Goal: Communication & Community: Answer question/provide support

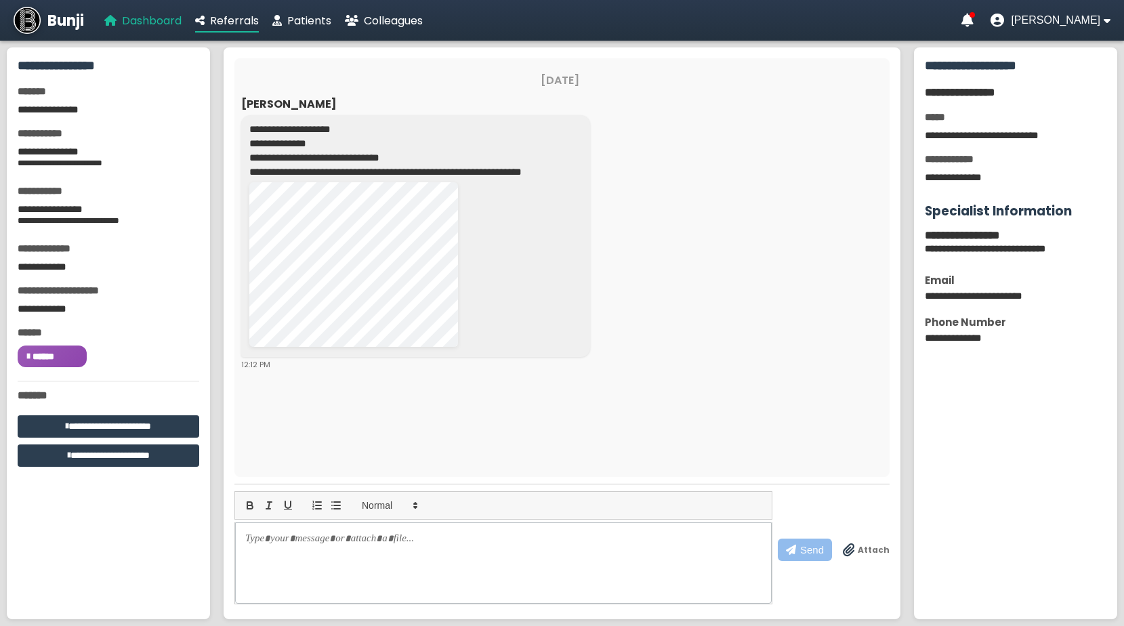
click at [169, 25] on span "Dashboard" at bounding box center [152, 21] width 60 height 16
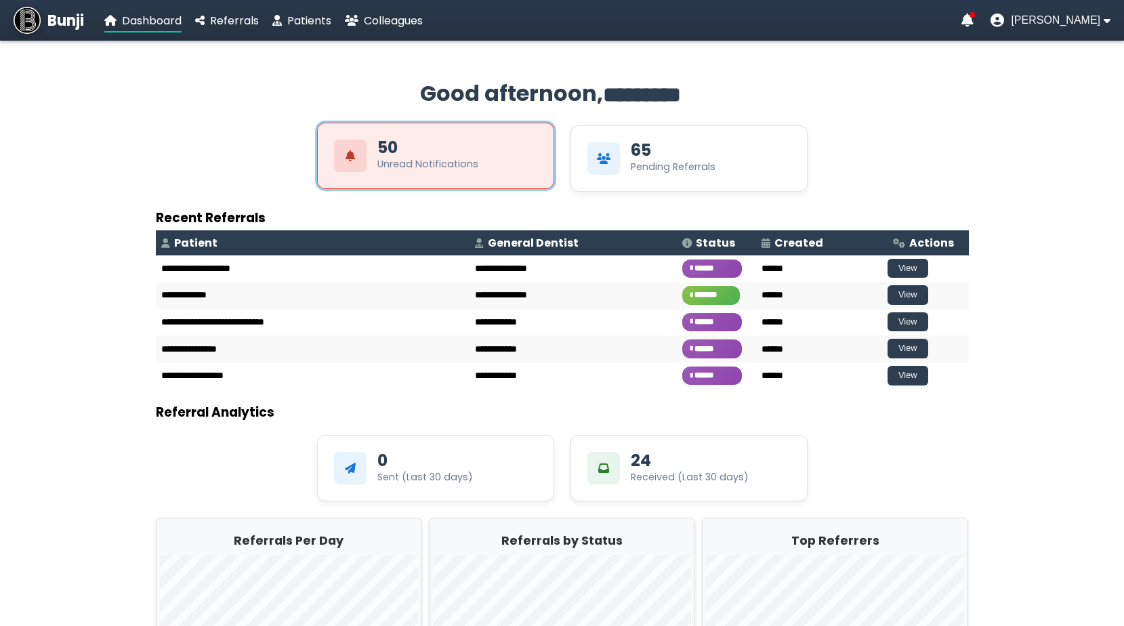
click at [528, 167] on div "50 Unread Notifications" at bounding box center [435, 156] width 237 height 66
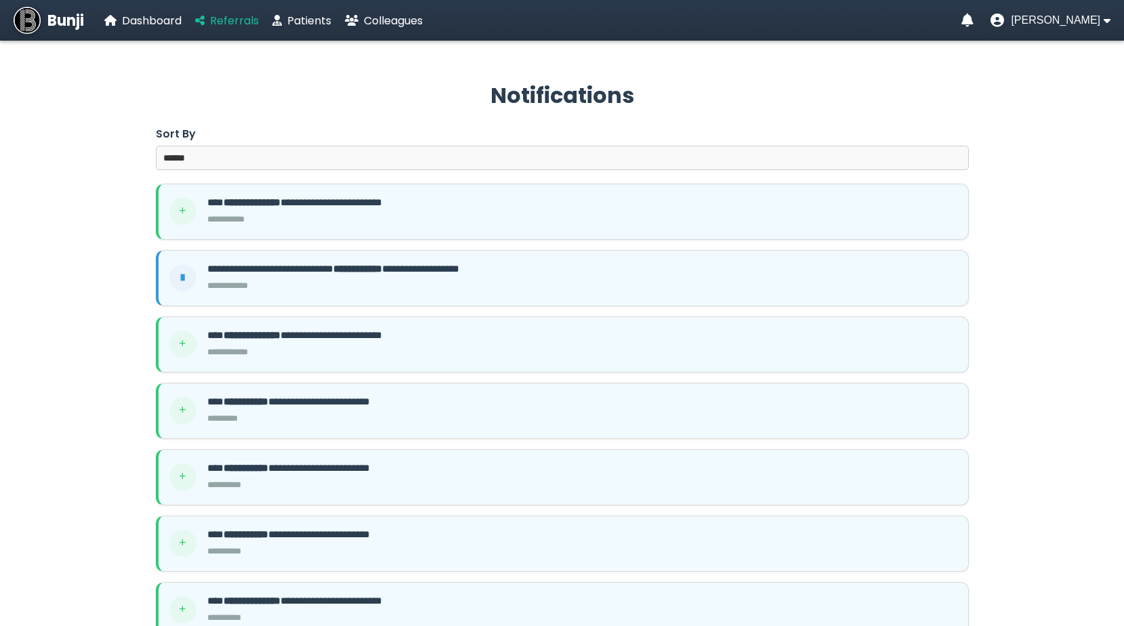
click at [247, 22] on span "Referrals" at bounding box center [234, 21] width 49 height 16
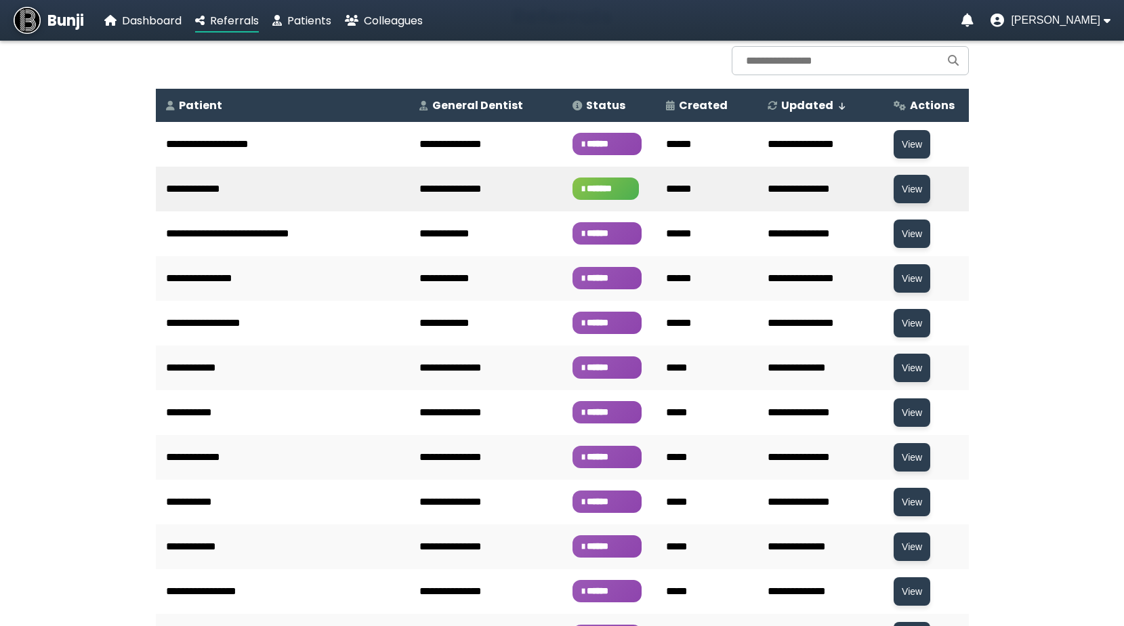
scroll to position [82, 0]
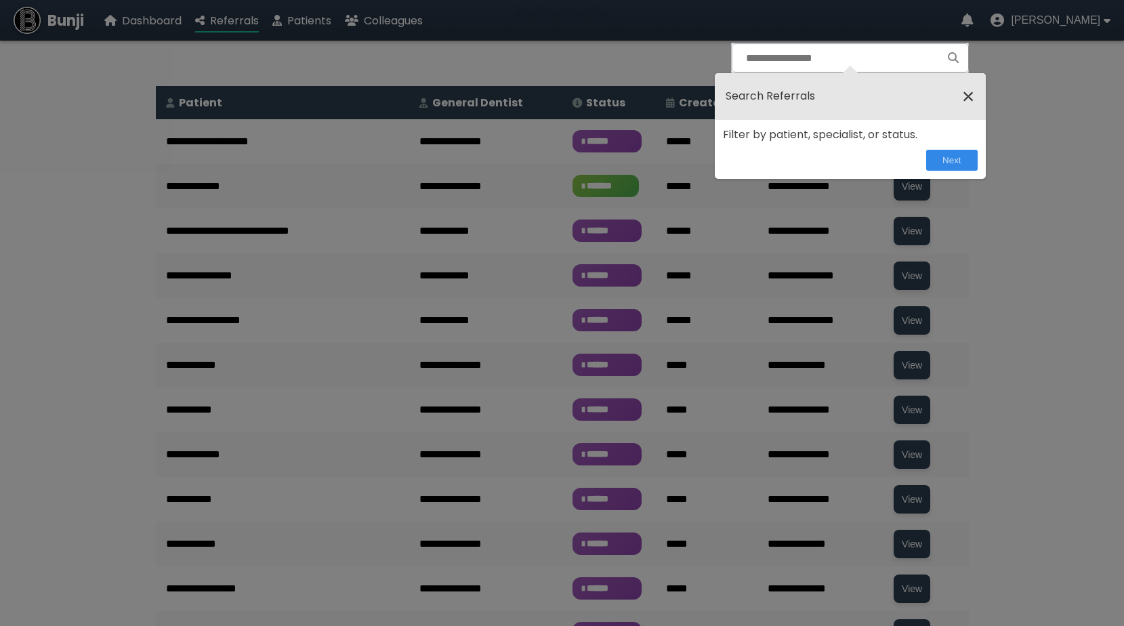
click at [970, 98] on span "×" at bounding box center [968, 96] width 13 height 24
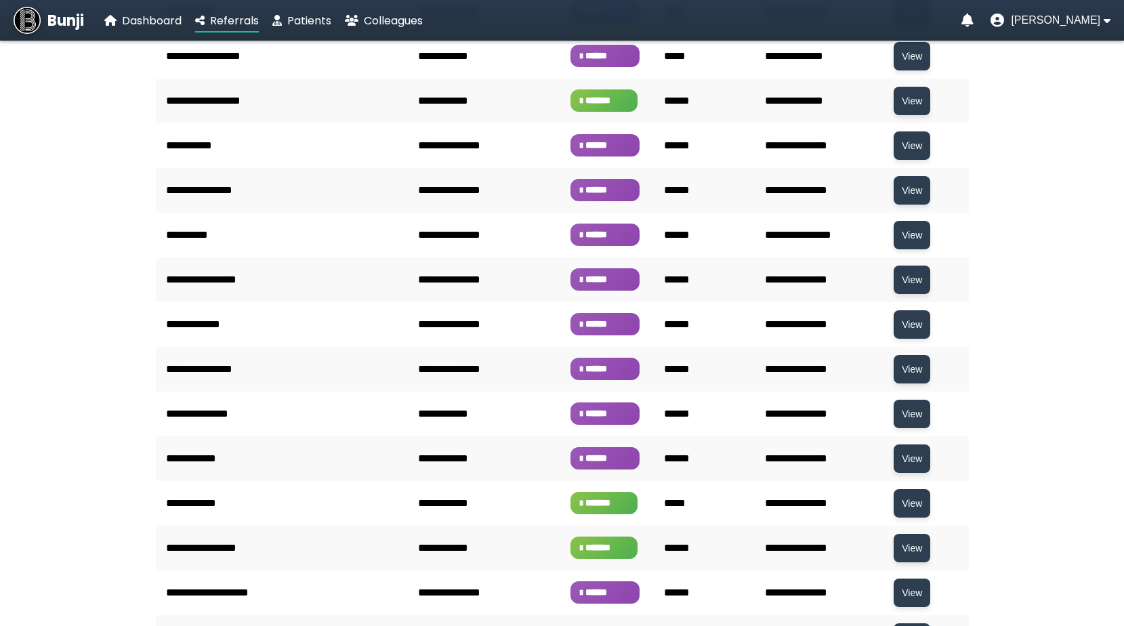
scroll to position [1688, 0]
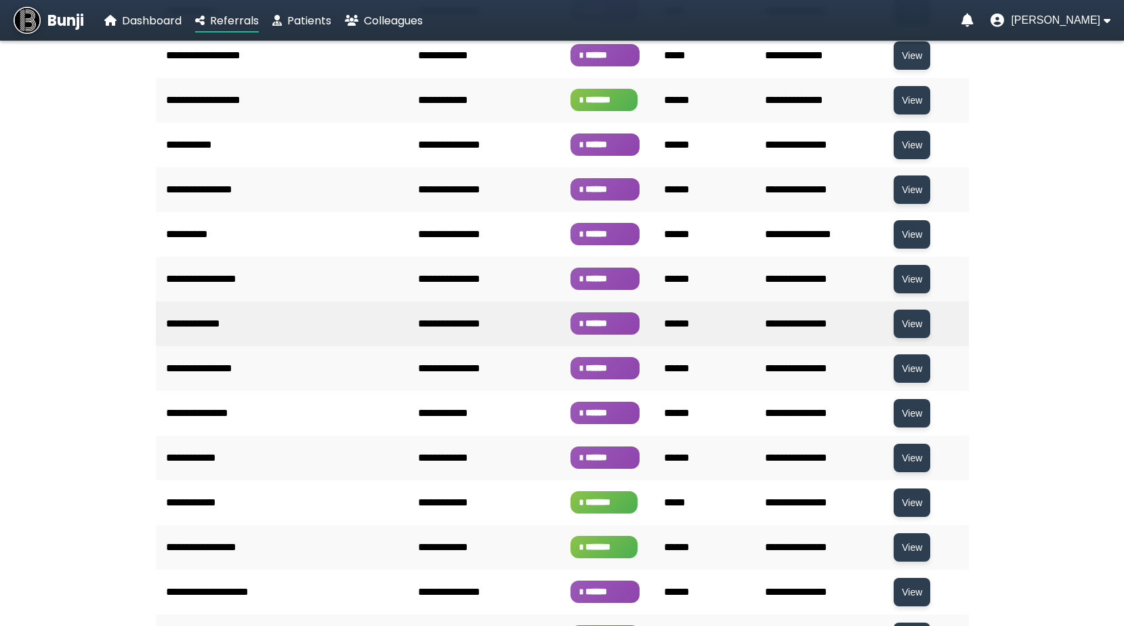
click at [482, 328] on td "**********" at bounding box center [484, 323] width 152 height 45
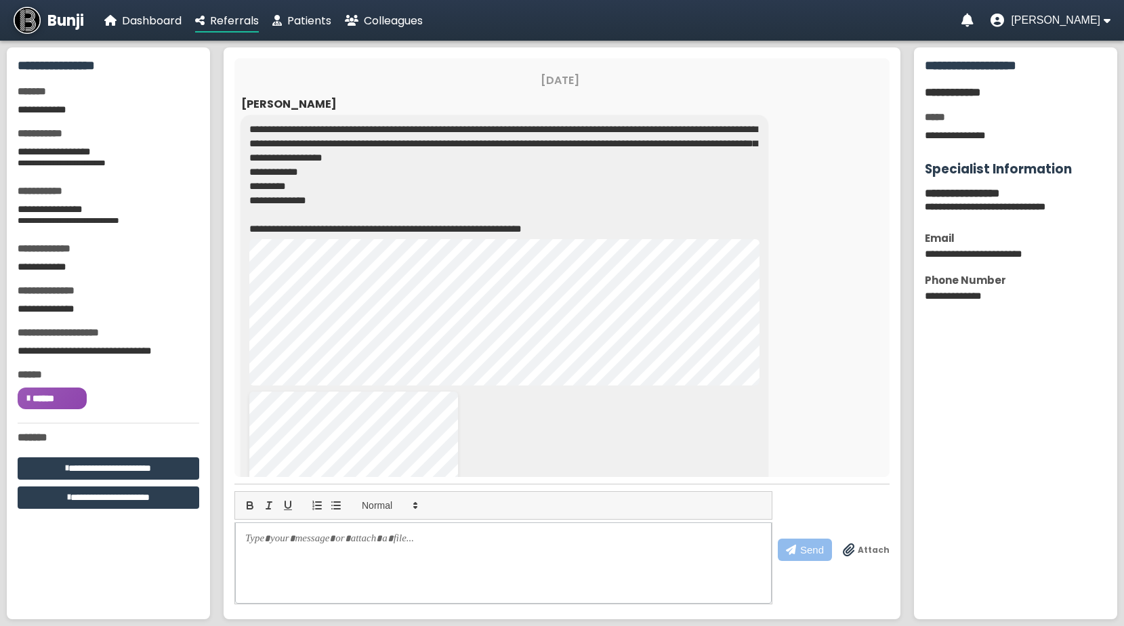
scroll to position [113, 0]
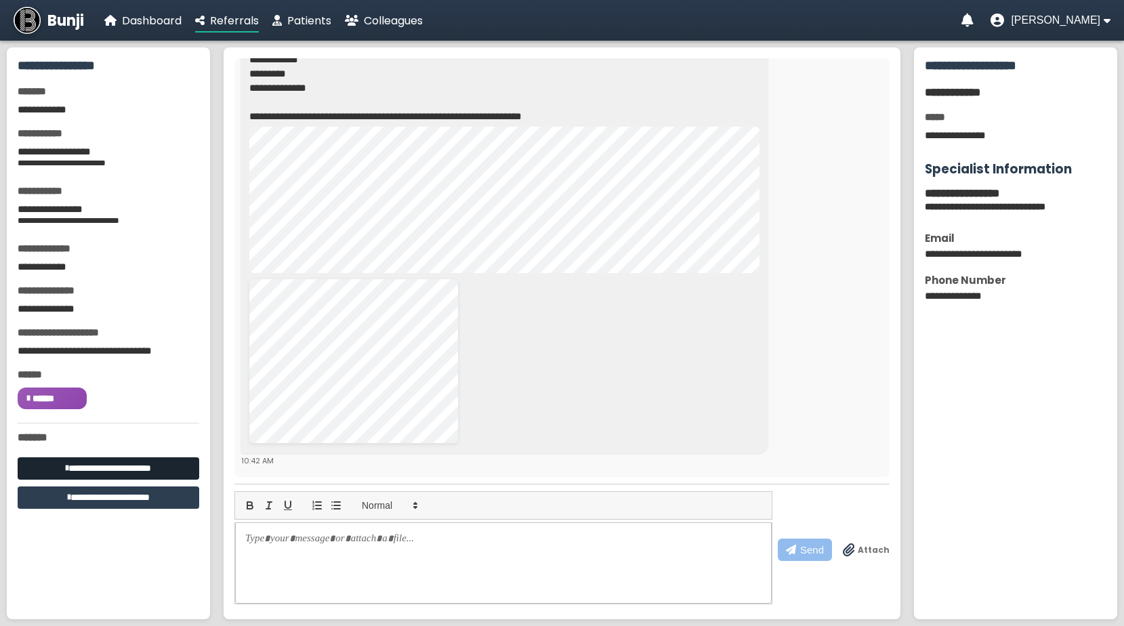
click at [163, 467] on button "**********" at bounding box center [109, 468] width 182 height 22
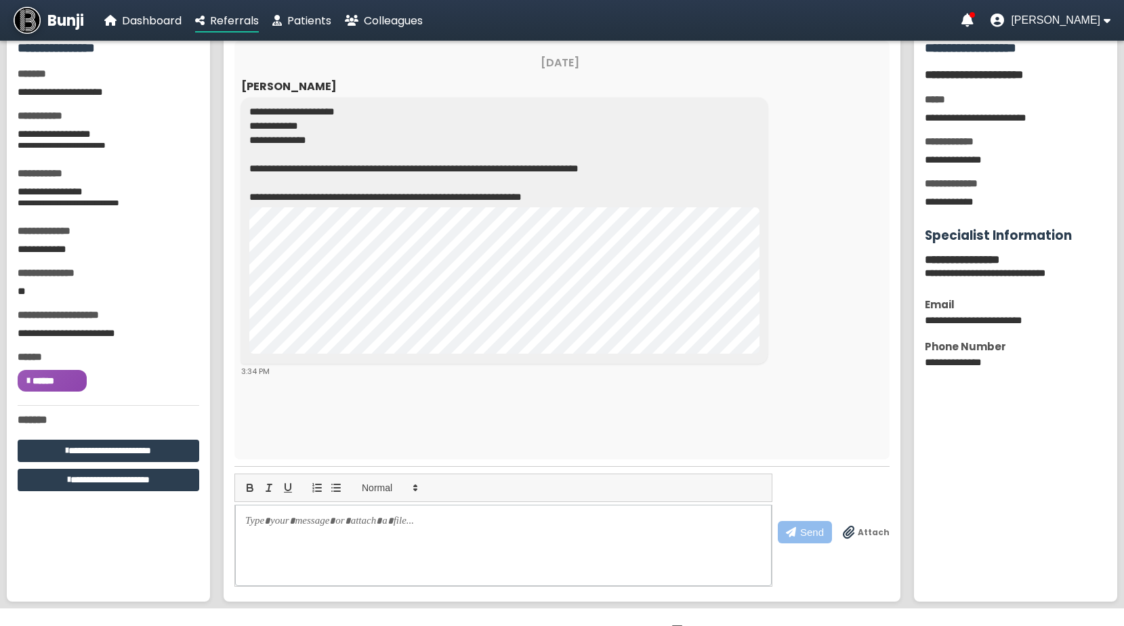
scroll to position [66, 0]
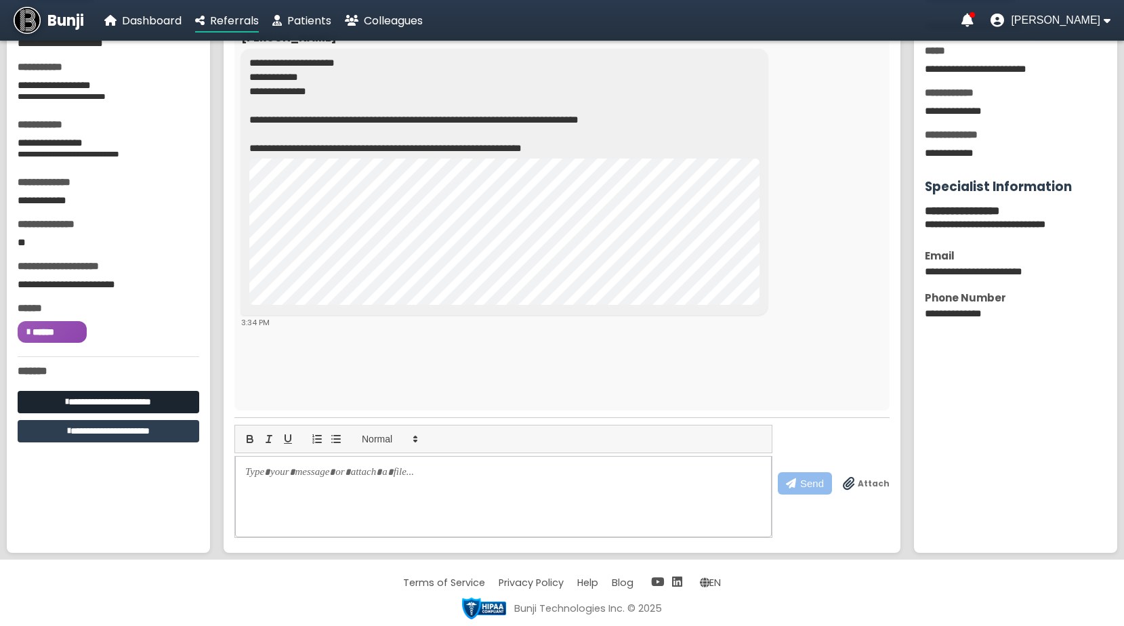
click at [144, 400] on button "**********" at bounding box center [109, 402] width 182 height 22
click at [320, 475] on p at bounding box center [503, 472] width 515 height 14
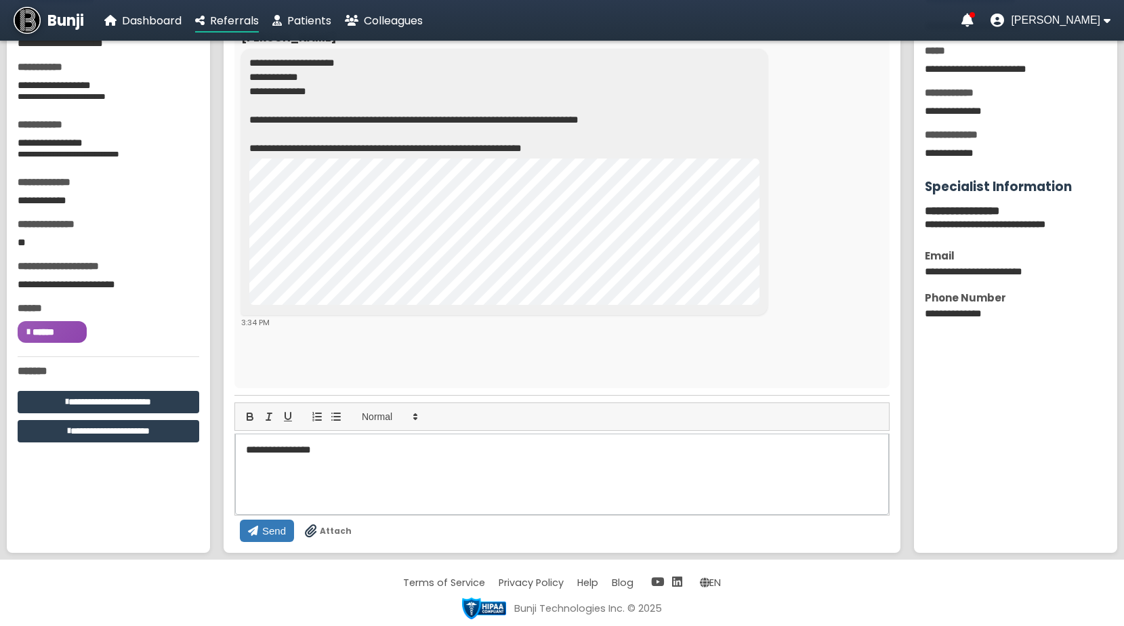
click at [286, 525] on span "Send" at bounding box center [274, 531] width 24 height 12
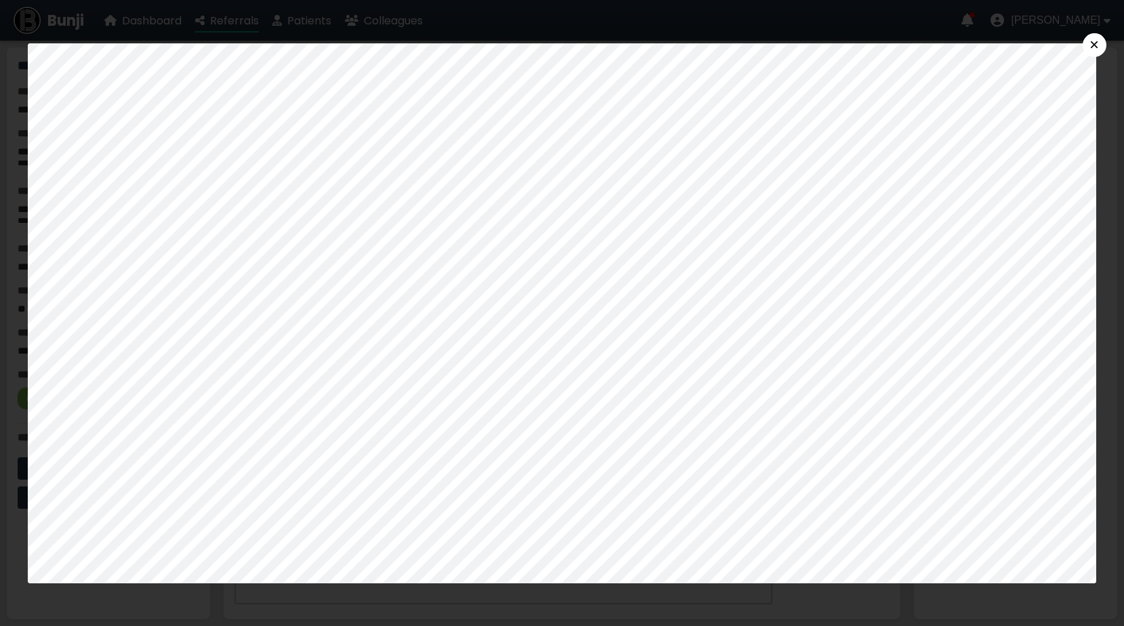
scroll to position [158, 0]
click at [1092, 45] on button "×" at bounding box center [1094, 45] width 24 height 24
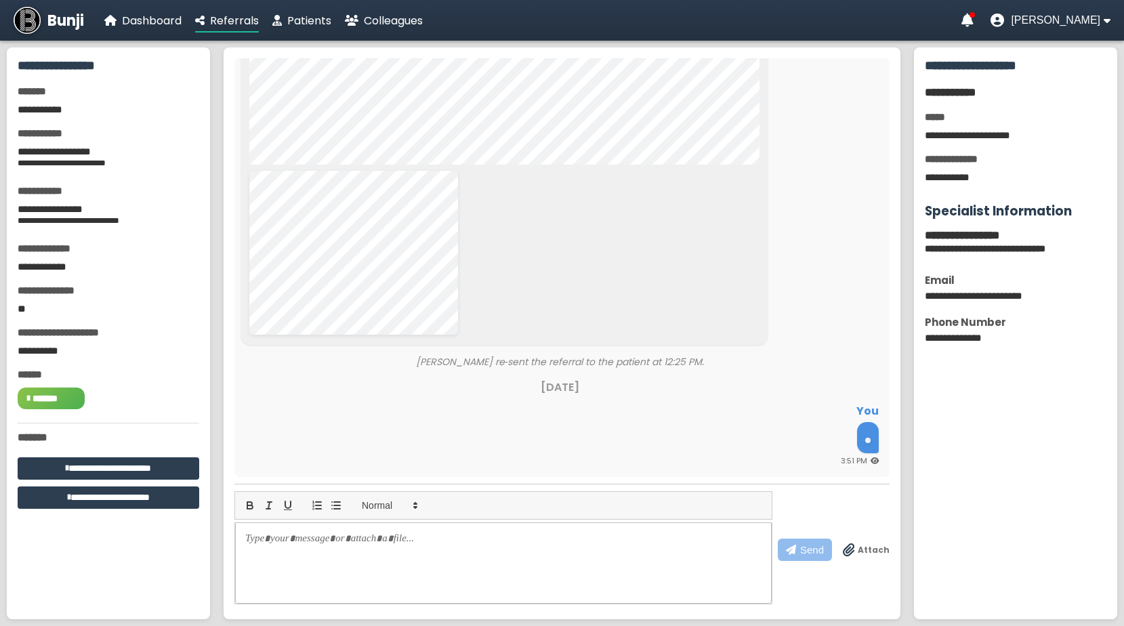
scroll to position [328, 0]
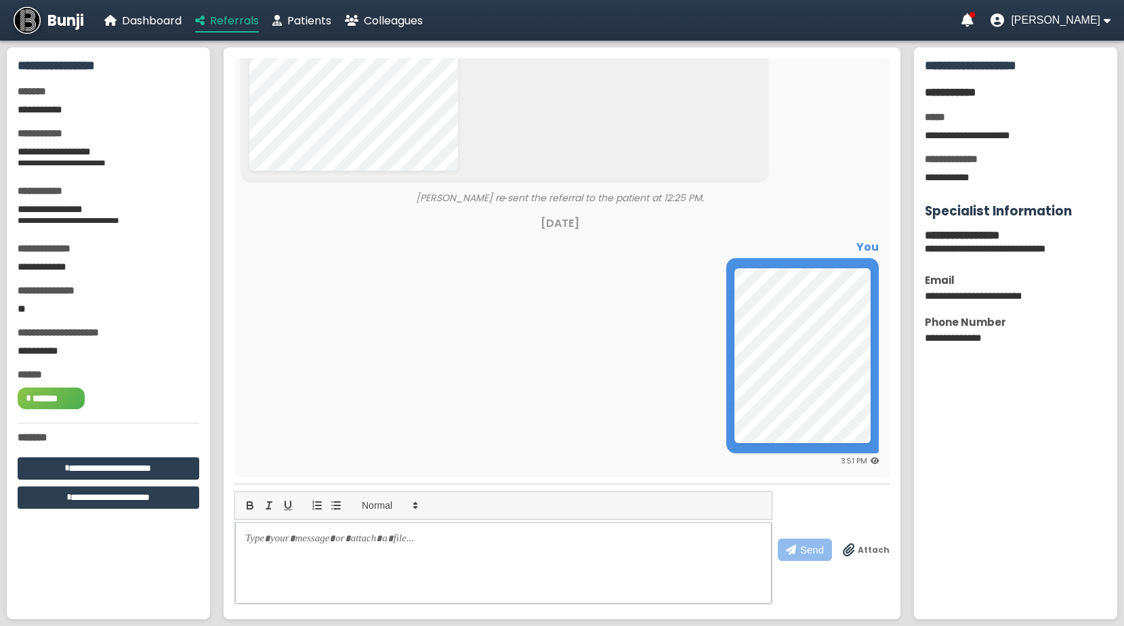
click at [240, 22] on span "Referrals" at bounding box center [234, 21] width 49 height 16
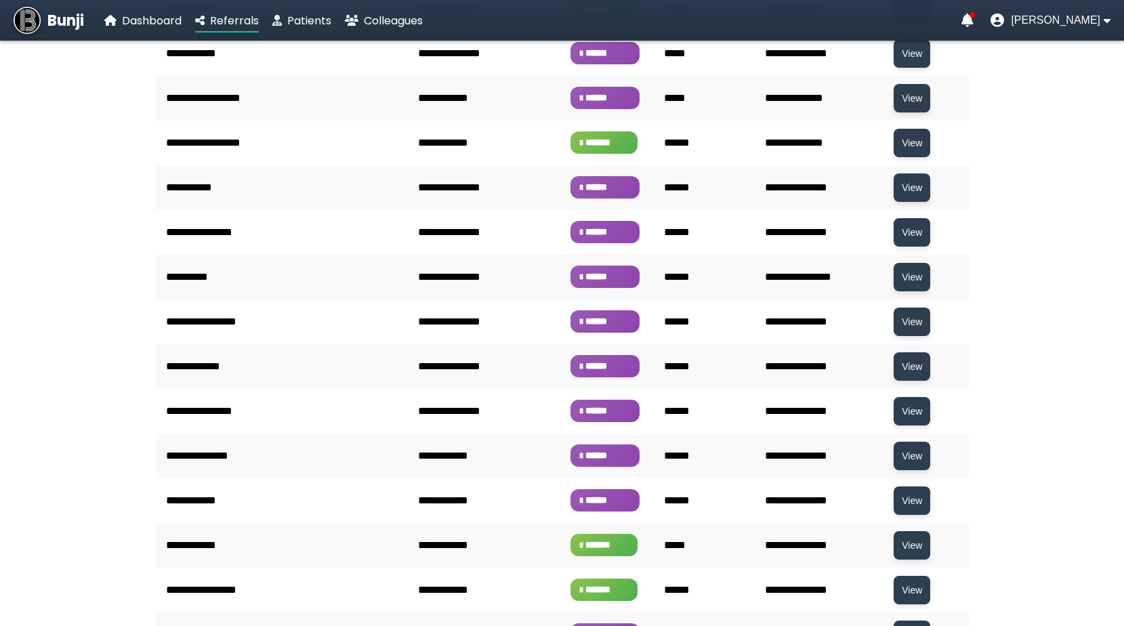
scroll to position [1701, 0]
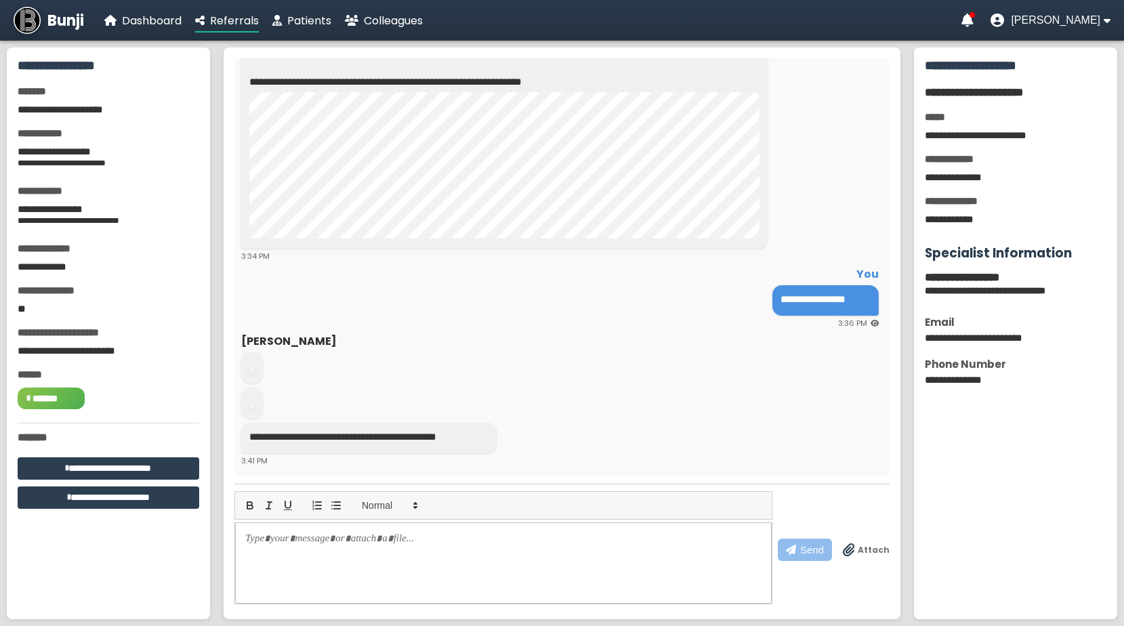
scroll to position [383, 0]
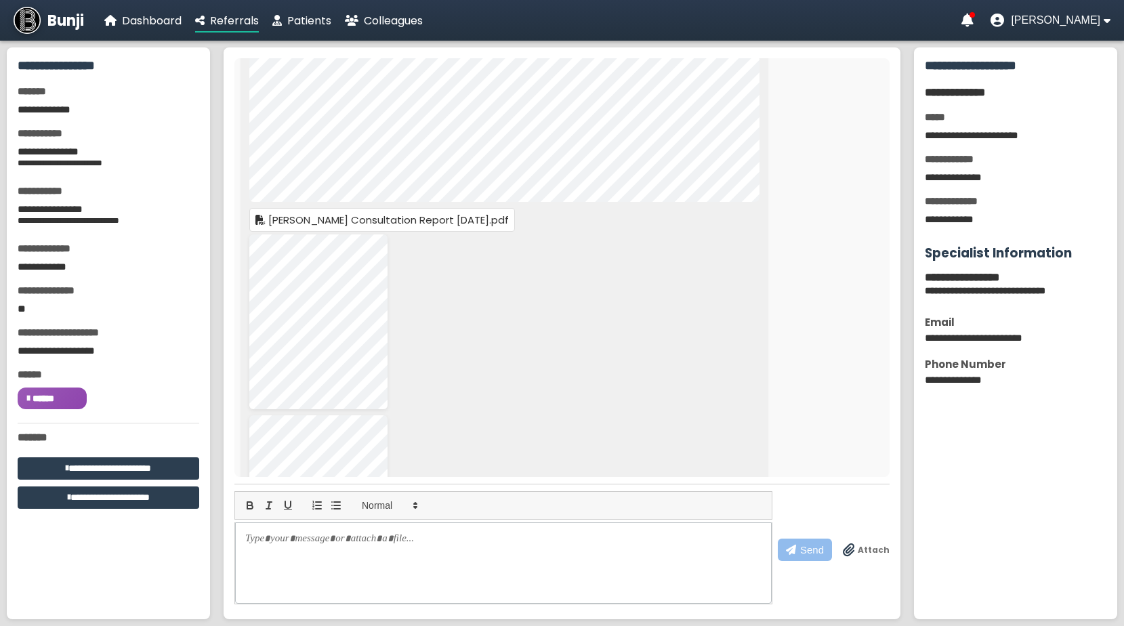
scroll to position [487, 0]
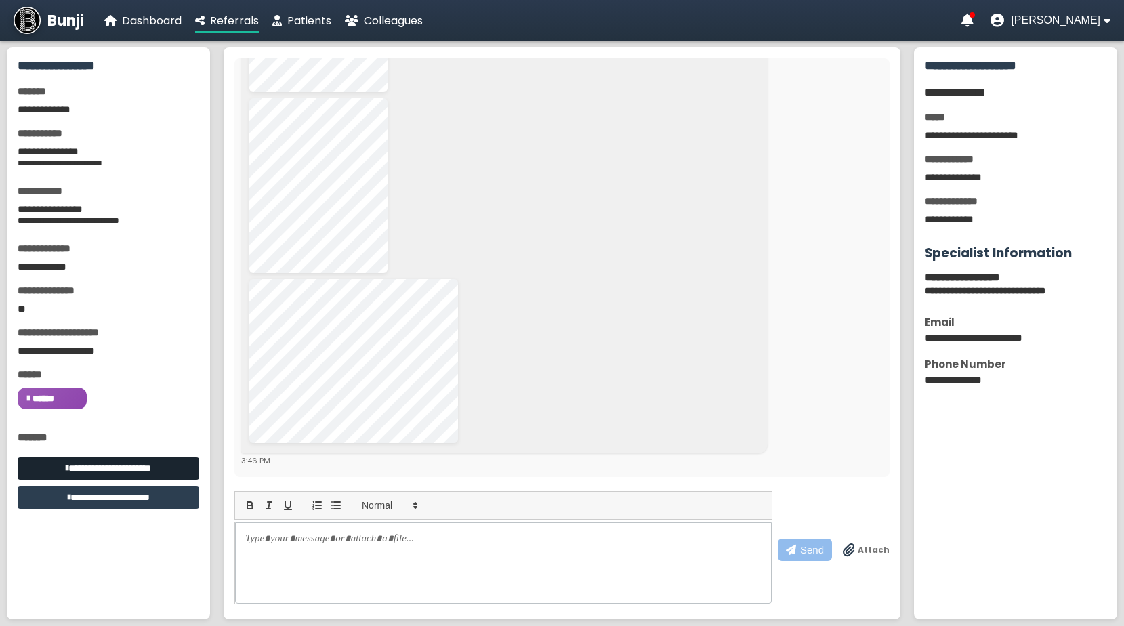
click at [138, 466] on button "**********" at bounding box center [109, 468] width 182 height 22
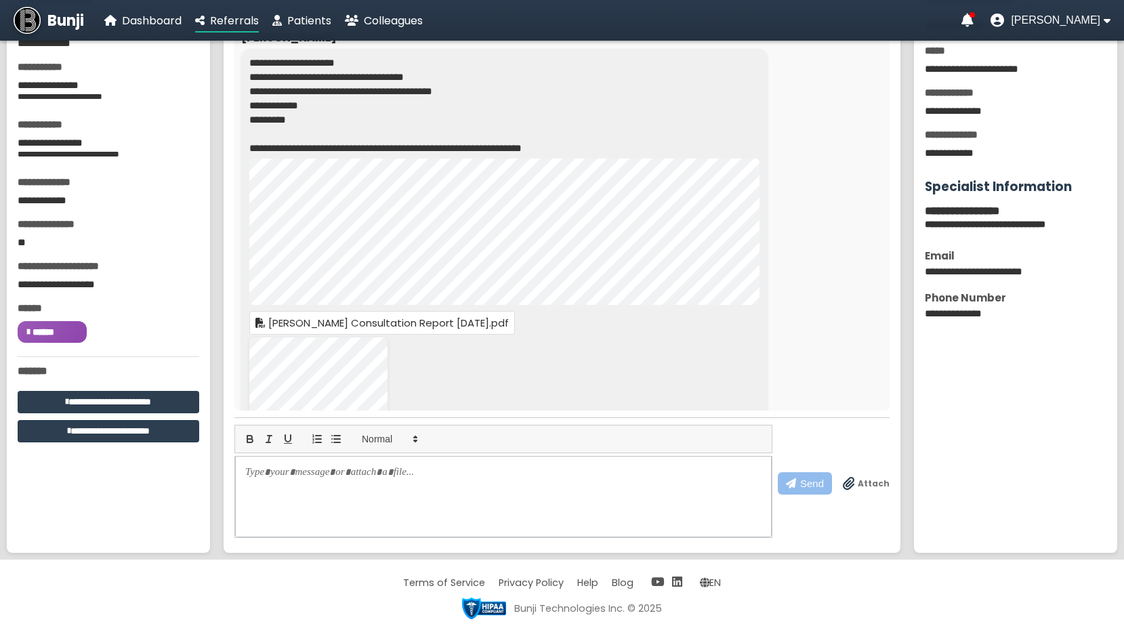
scroll to position [0, 0]
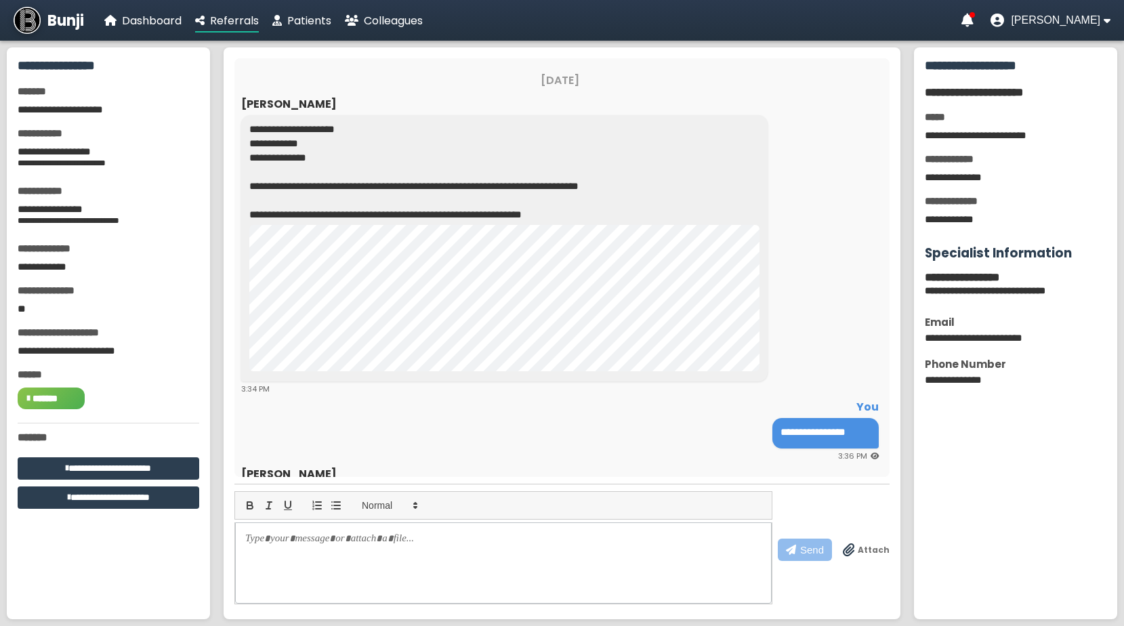
scroll to position [383, 0]
